Goal: Information Seeking & Learning: Learn about a topic

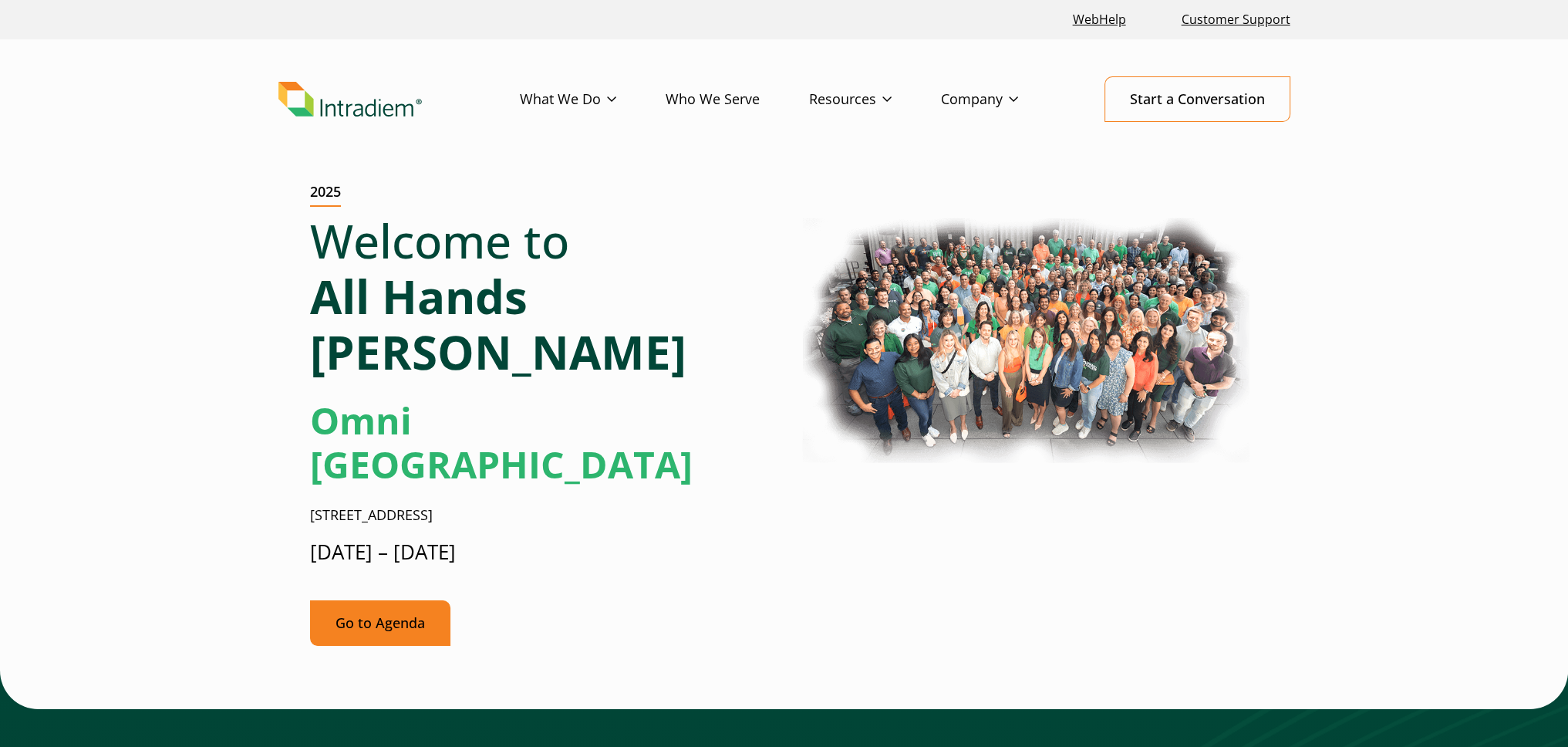
click at [395, 598] on link "Go to Agenda" at bounding box center [380, 622] width 140 height 45
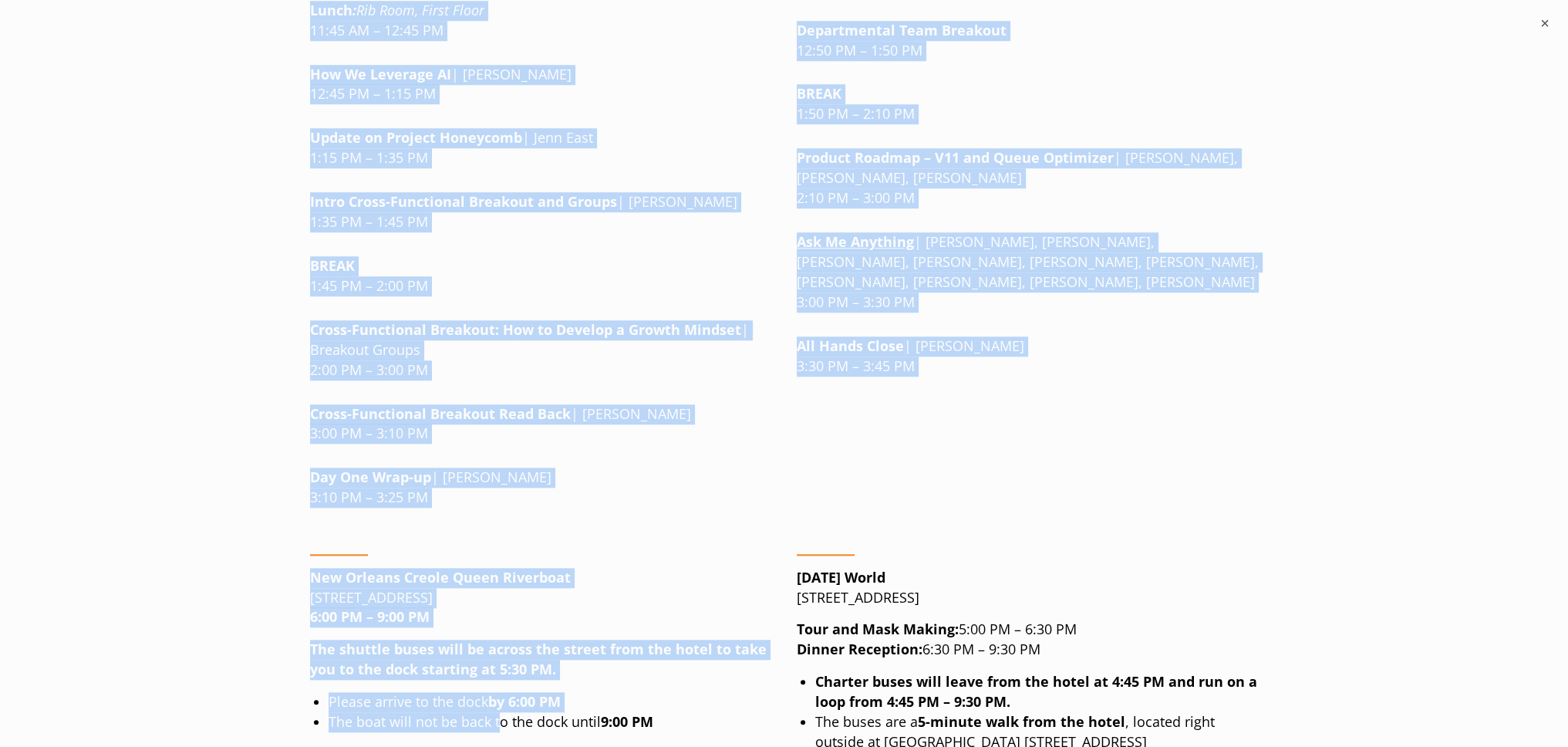
scroll to position [2130, 0]
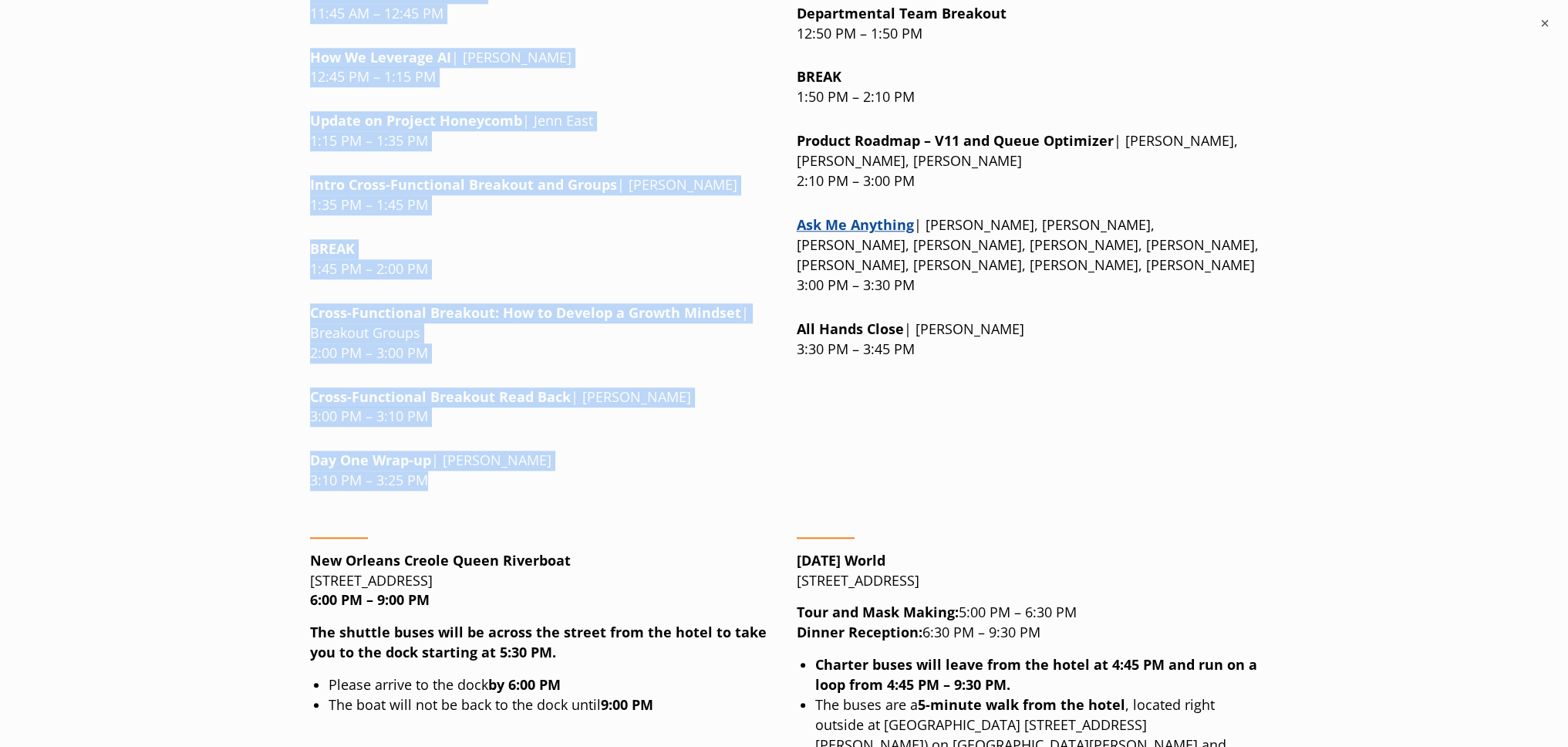
drag, startPoint x: 290, startPoint y: 132, endPoint x: 449, endPoint y: 354, distance: 273.1
copy div "Loremi Dolorsi | Ametconse 73 Adipisc Elitseddo: Eiusm Tempor Incidid, Utlabo E…"
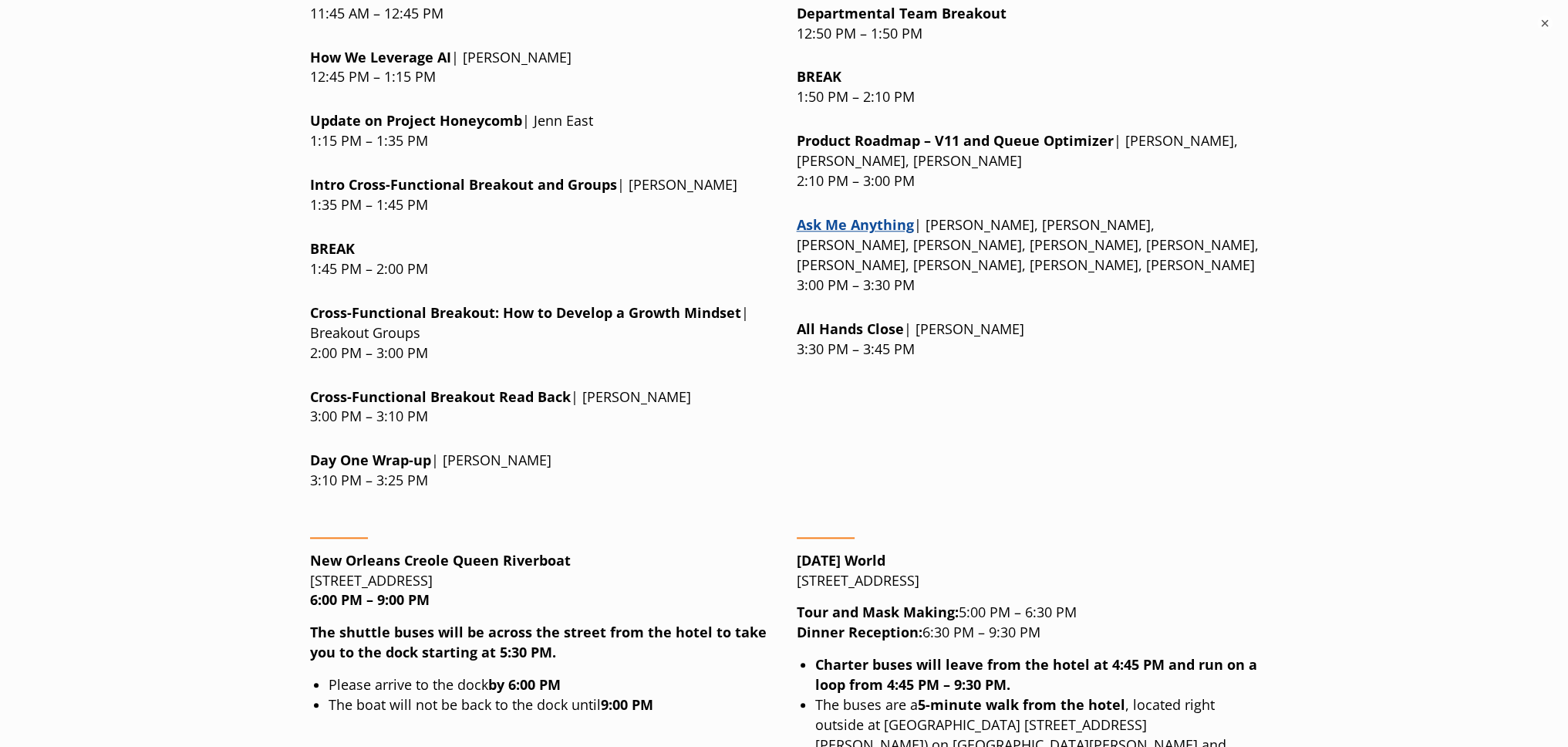
drag, startPoint x: 327, startPoint y: 534, endPoint x: 331, endPoint y: 547, distance: 13.6
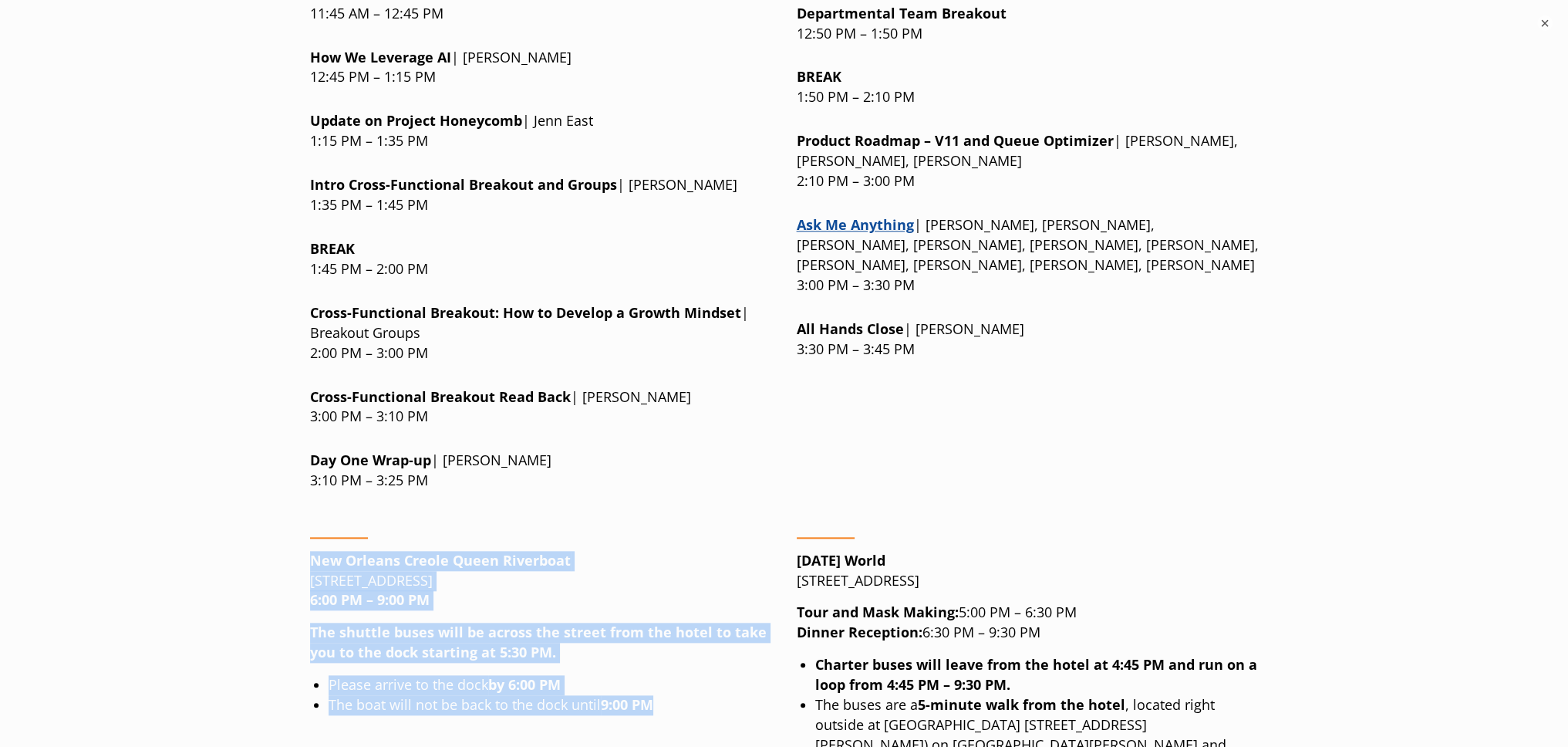
drag, startPoint x: 309, startPoint y: 426, endPoint x: 650, endPoint y: 578, distance: 373.3
copy div "New Orleans Creole [GEOGRAPHIC_DATA][STREET_ADDRESS] 6:00 PM – 9:00 PM The shut…"
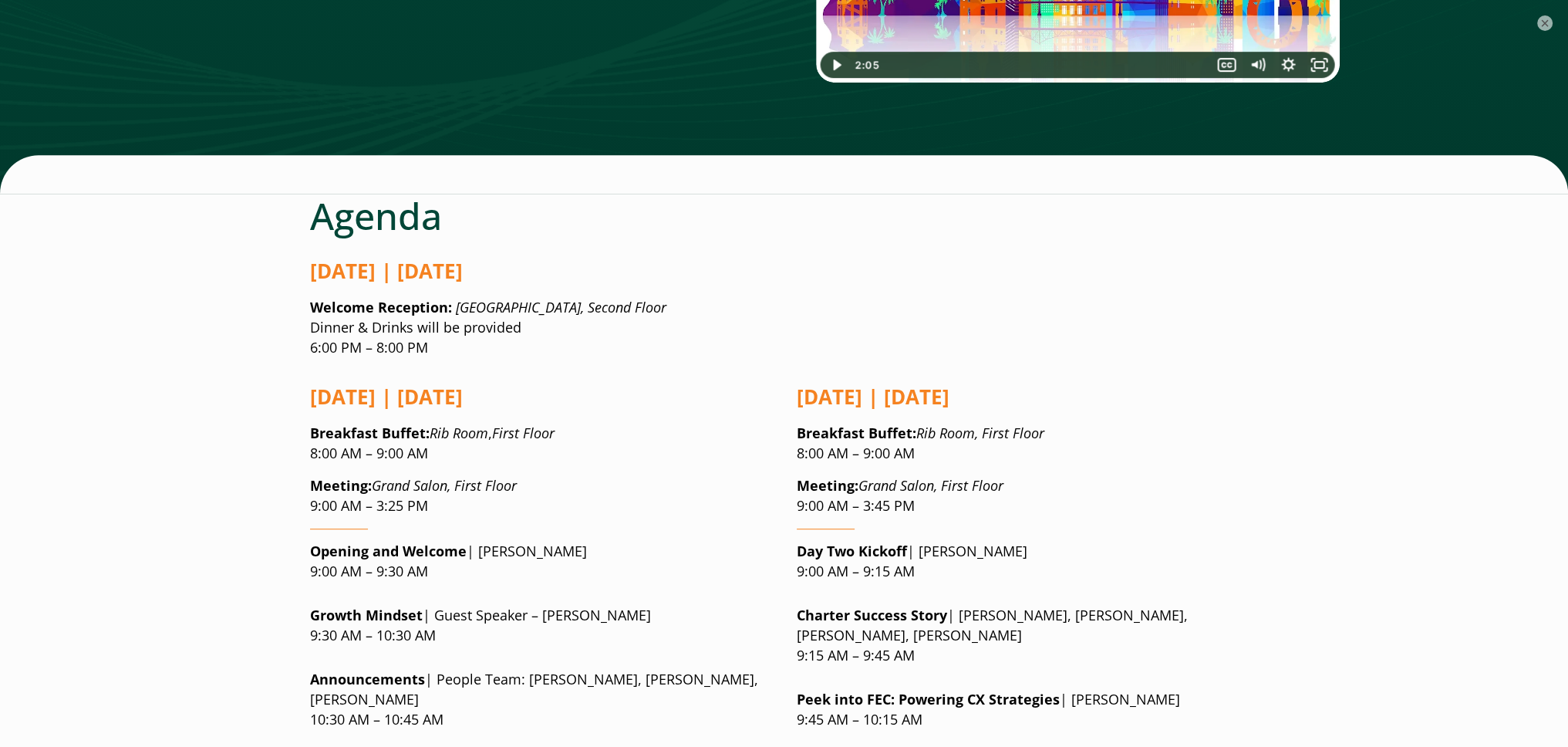
scroll to position [1204, 0]
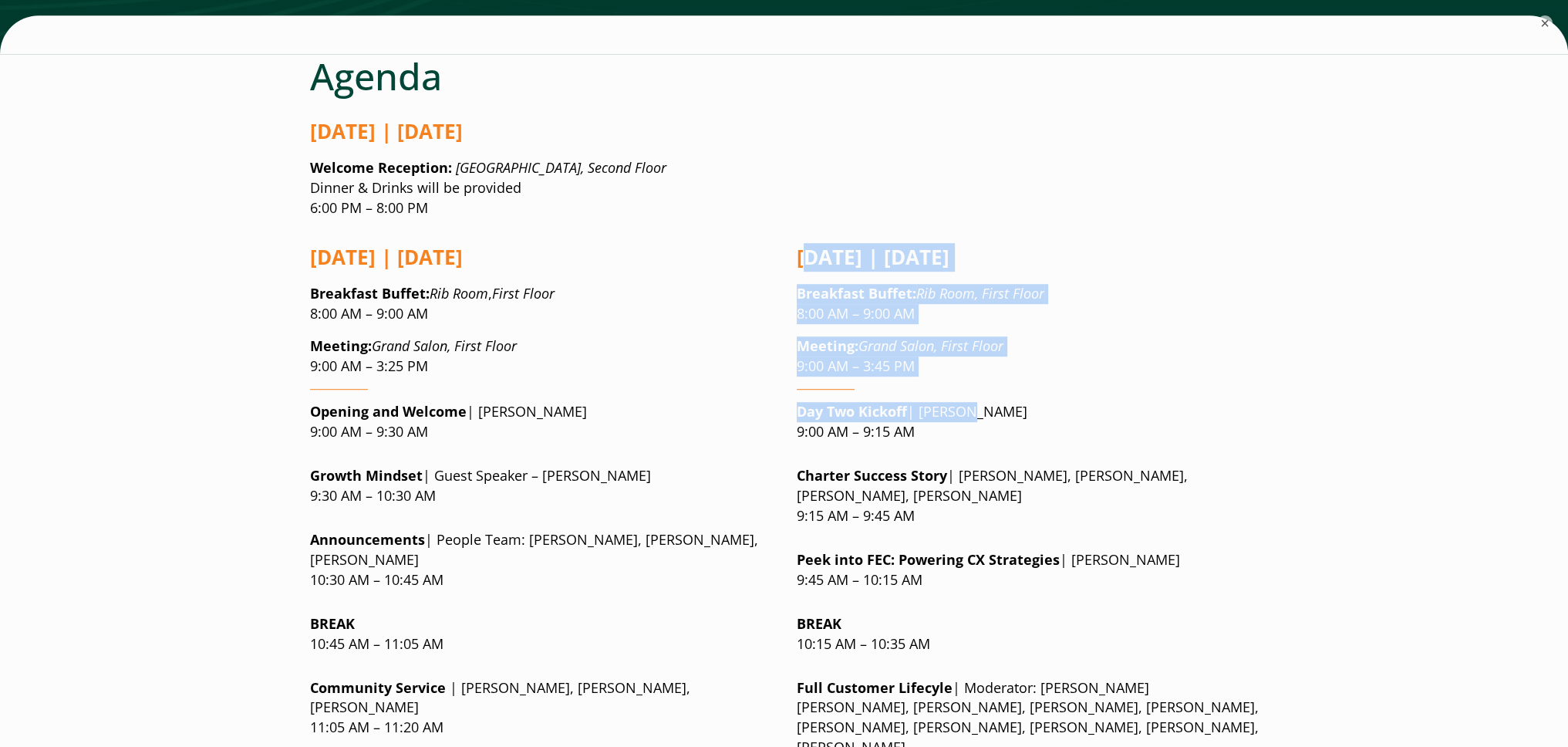
drag, startPoint x: 802, startPoint y: 158, endPoint x: 878, endPoint y: 239, distance: 111.1
click at [818, 284] on strong "Breakfast Buffet" at bounding box center [855, 293] width 116 height 18
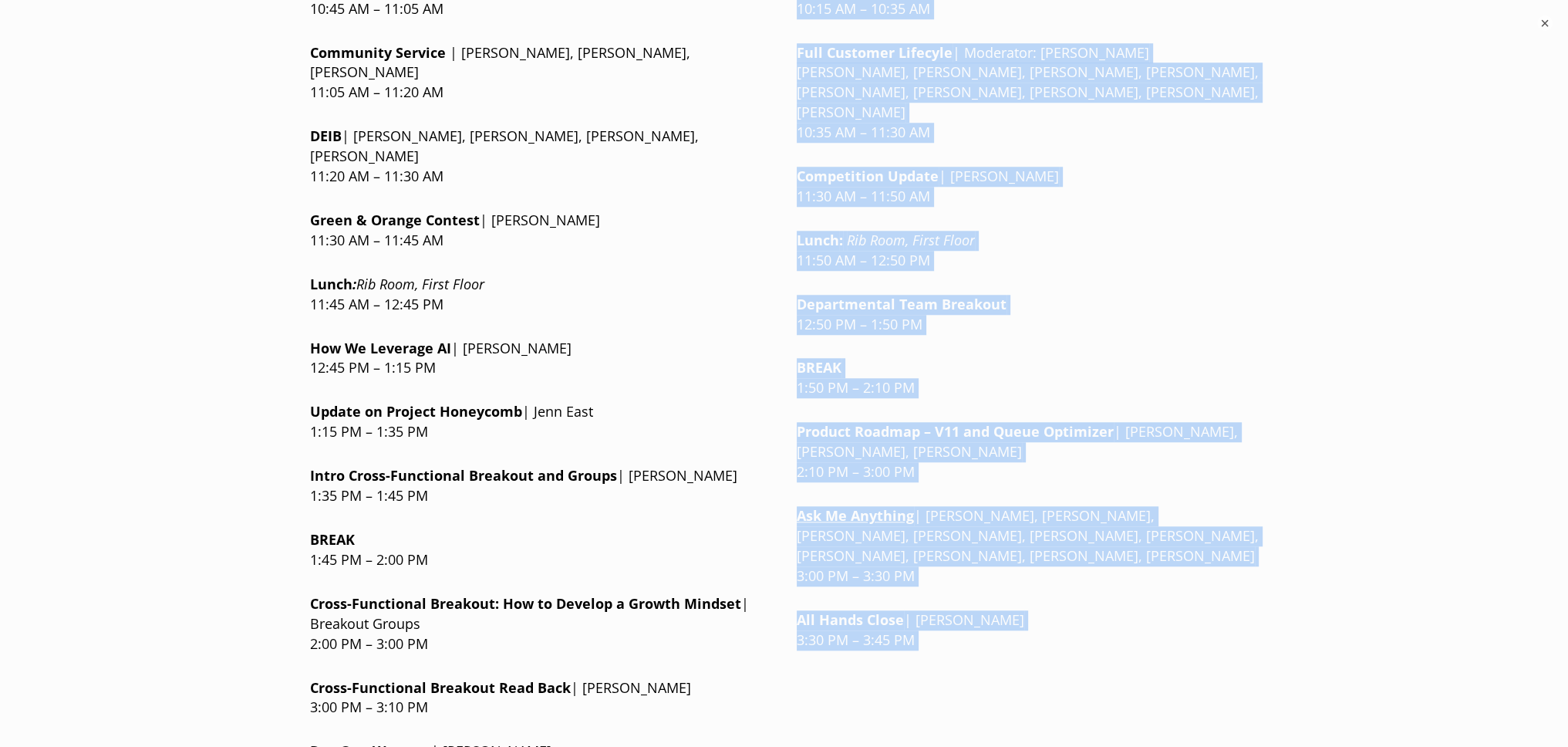
scroll to position [1866, 0]
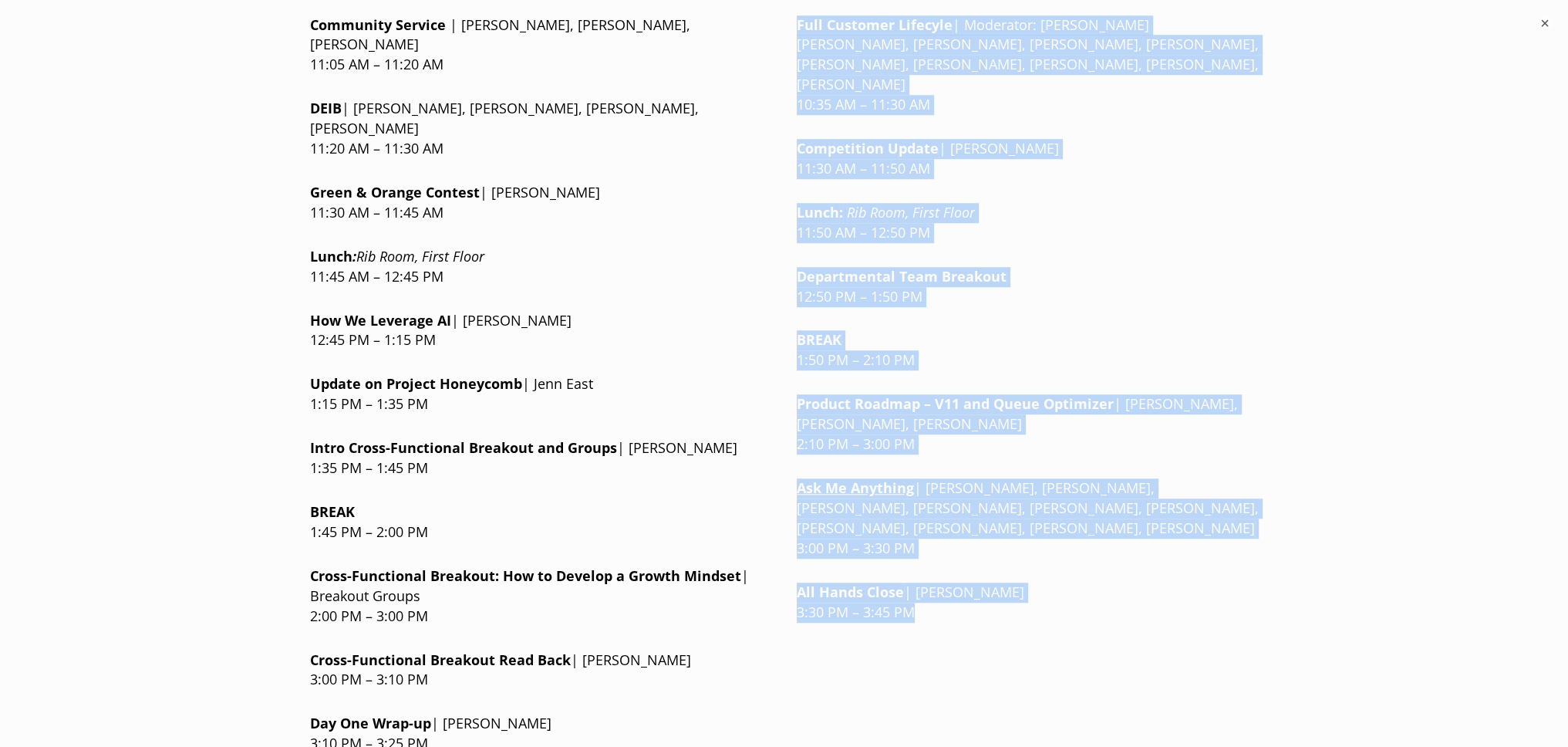
drag, startPoint x: 794, startPoint y: 157, endPoint x: 917, endPoint y: 511, distance: 374.8
click at [917, 511] on div "[DATE] | [DATE] Breakfast Buffet : Rib Room , First Floor 8:00 AM – 9:00 AM Mee…" at bounding box center [785, 166] width 949 height 1197
copy div "Loremips | Dolorsita 25 Consectet Adipis : Eli Sedd, Eiusm Tempo 6:64 IN – 6:81…"
